Goal: Task Accomplishment & Management: Complete application form

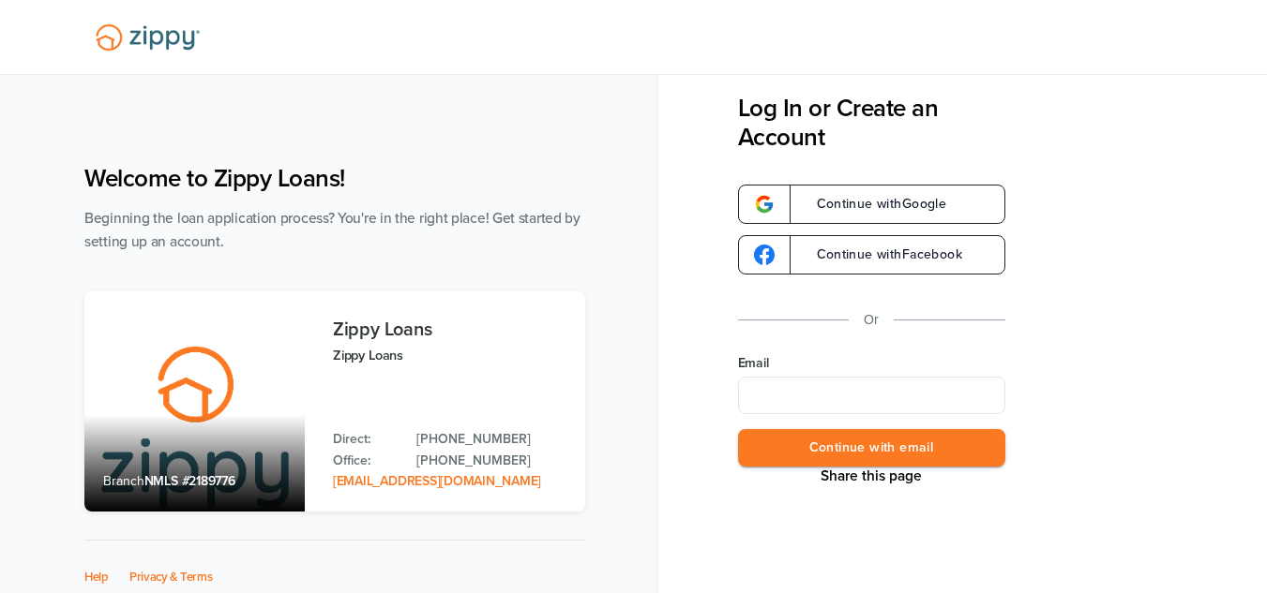
click at [385, 398] on div "Zippy Loans Zippy Loans Contact Zippy Direct: [PHONE_NUMBER] Office: [PHONE_NUM…" at bounding box center [449, 402] width 233 height 220
click at [907, 401] on input "Email" at bounding box center [871, 396] width 267 height 38
type input "**********"
click at [909, 444] on button "Continue with email" at bounding box center [871, 448] width 267 height 38
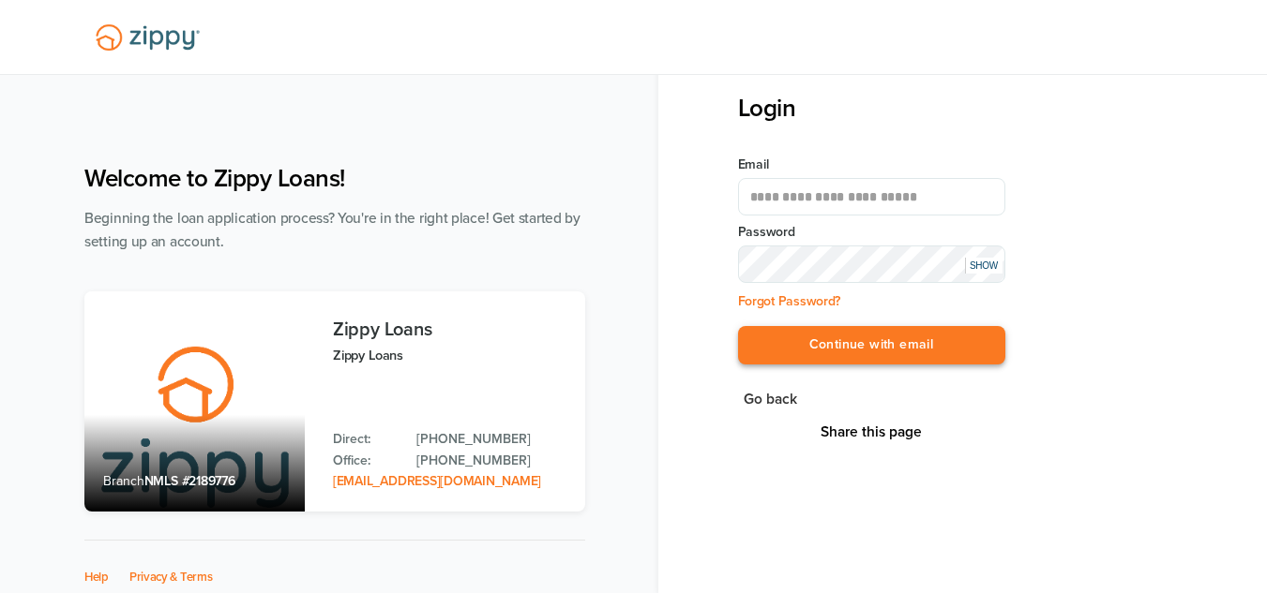
click at [832, 345] on button "Continue with email" at bounding box center [871, 345] width 267 height 38
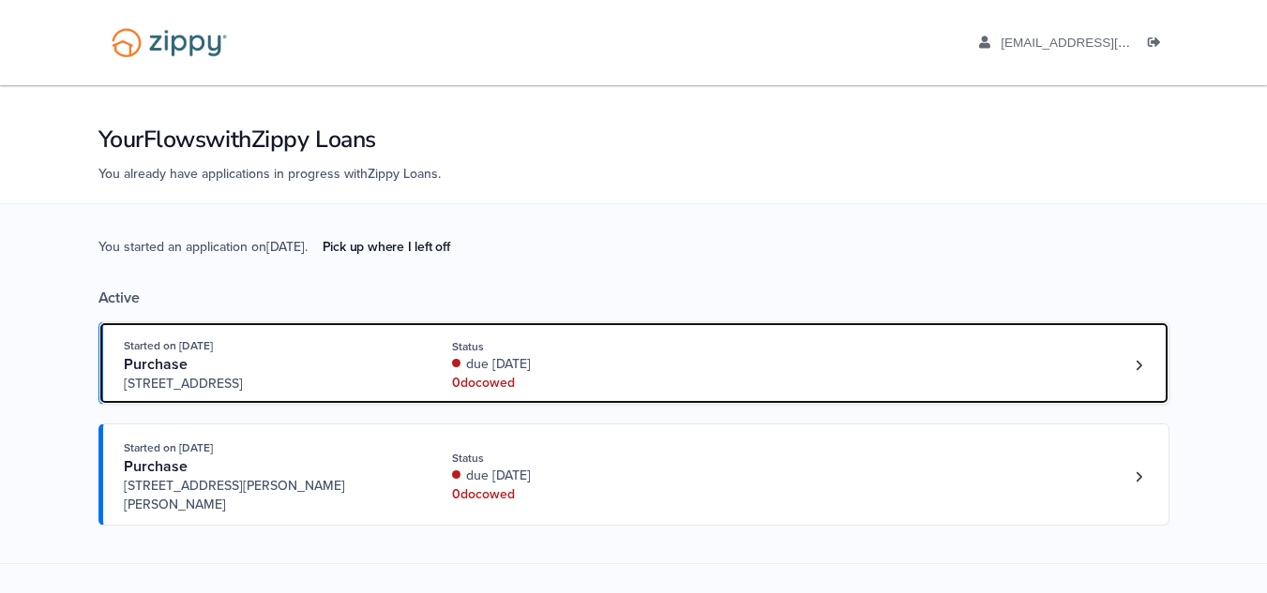
click at [683, 376] on div "0 doc owed" at bounding box center [577, 383] width 250 height 19
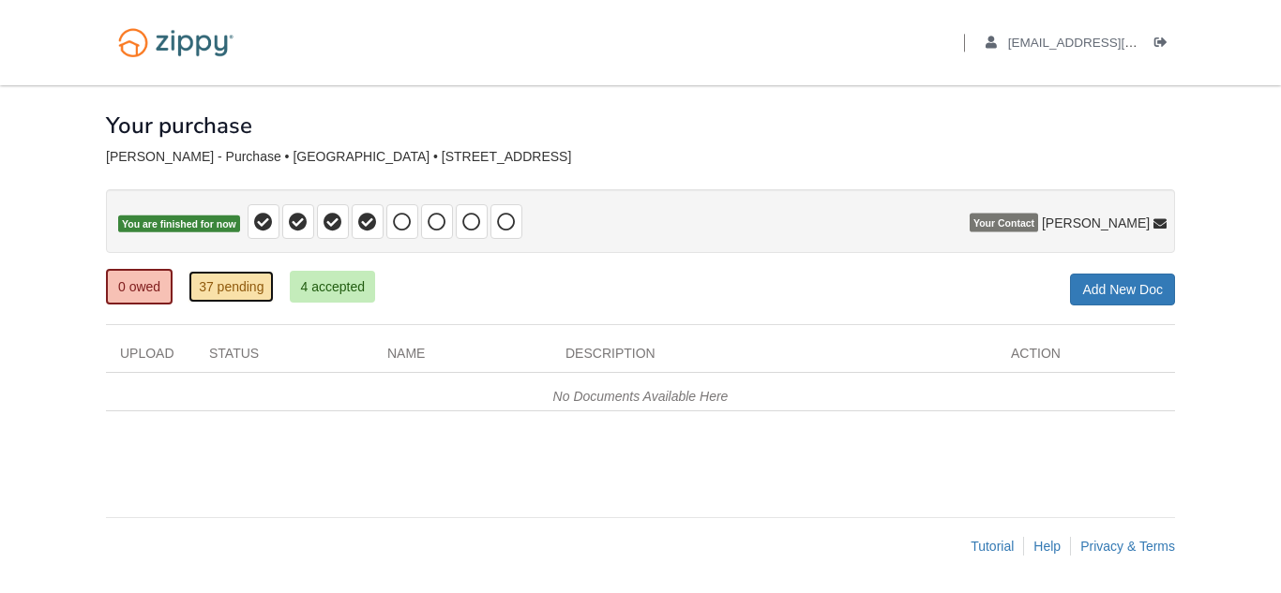
click at [271, 278] on link "37 pending" at bounding box center [230, 287] width 85 height 32
